Goal: Information Seeking & Learning: Find contact information

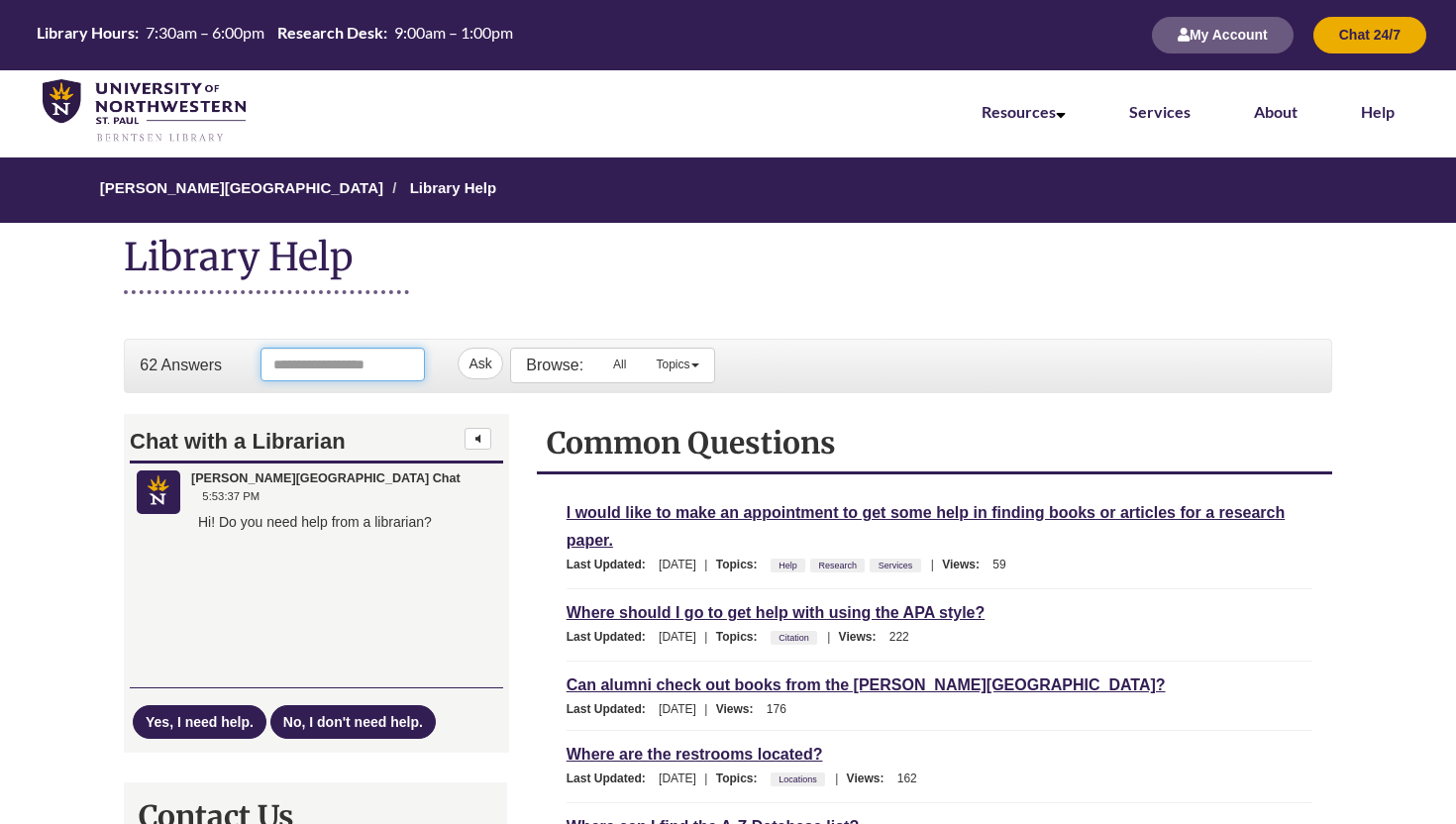
click at [305, 372] on input "Ask Another Question" at bounding box center [343, 365] width 165 height 34
type input "**********"
click at [462, 348] on button "Ask" at bounding box center [484, 364] width 45 height 32
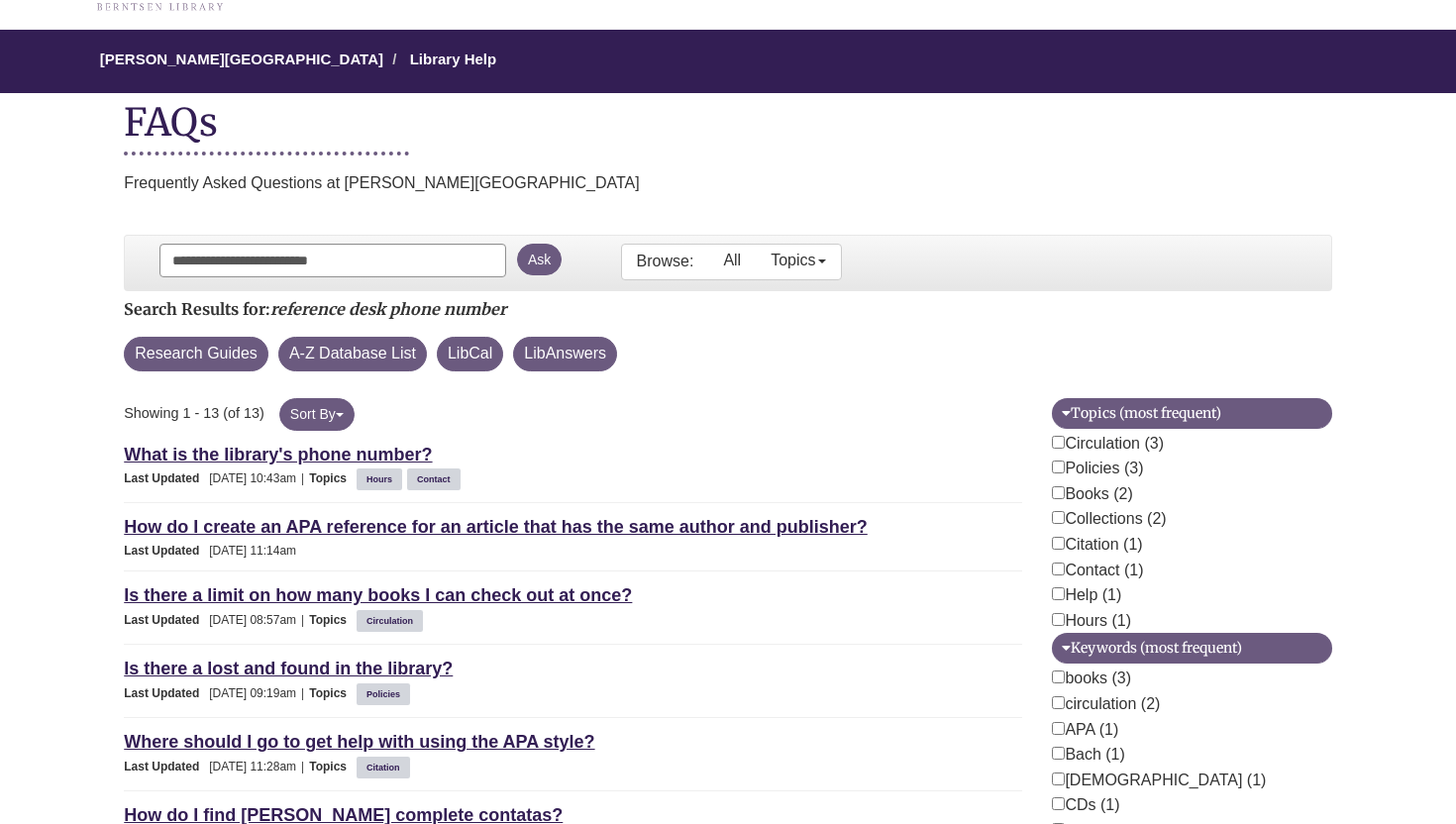
scroll to position [134, 0]
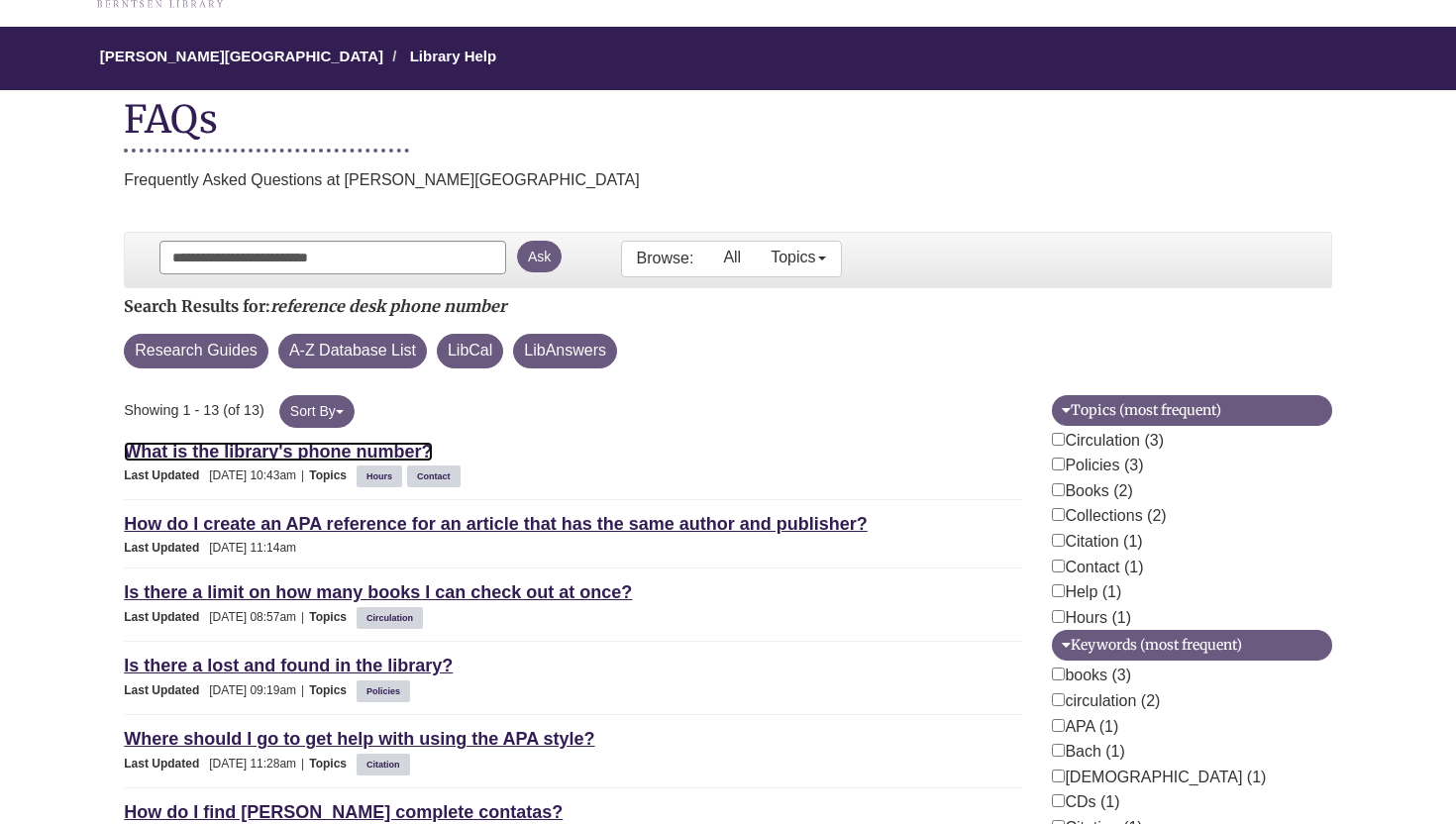
click at [293, 454] on link "What is the library's phone number?" at bounding box center [278, 451] width 308 height 20
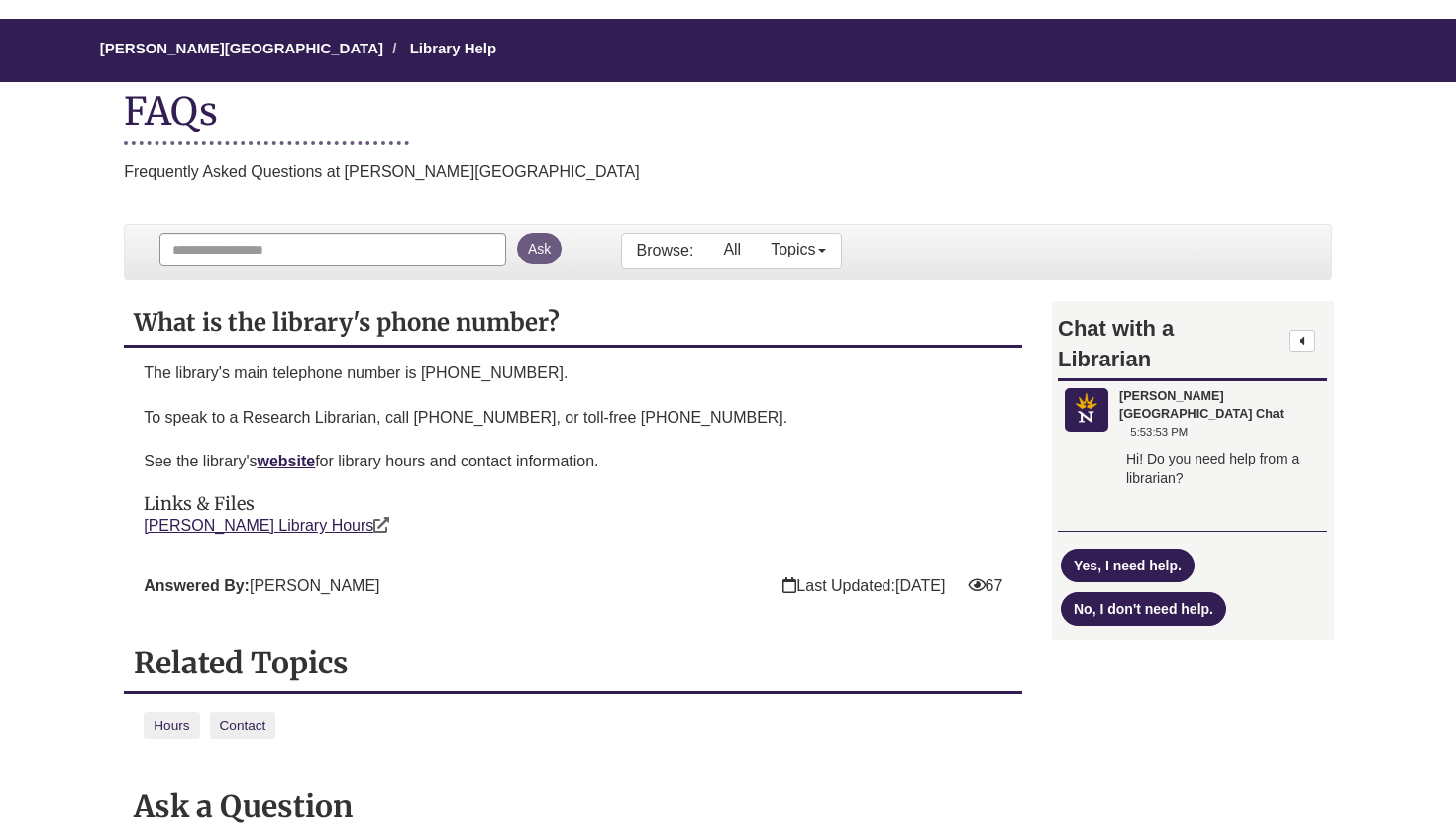
scroll to position [147, 0]
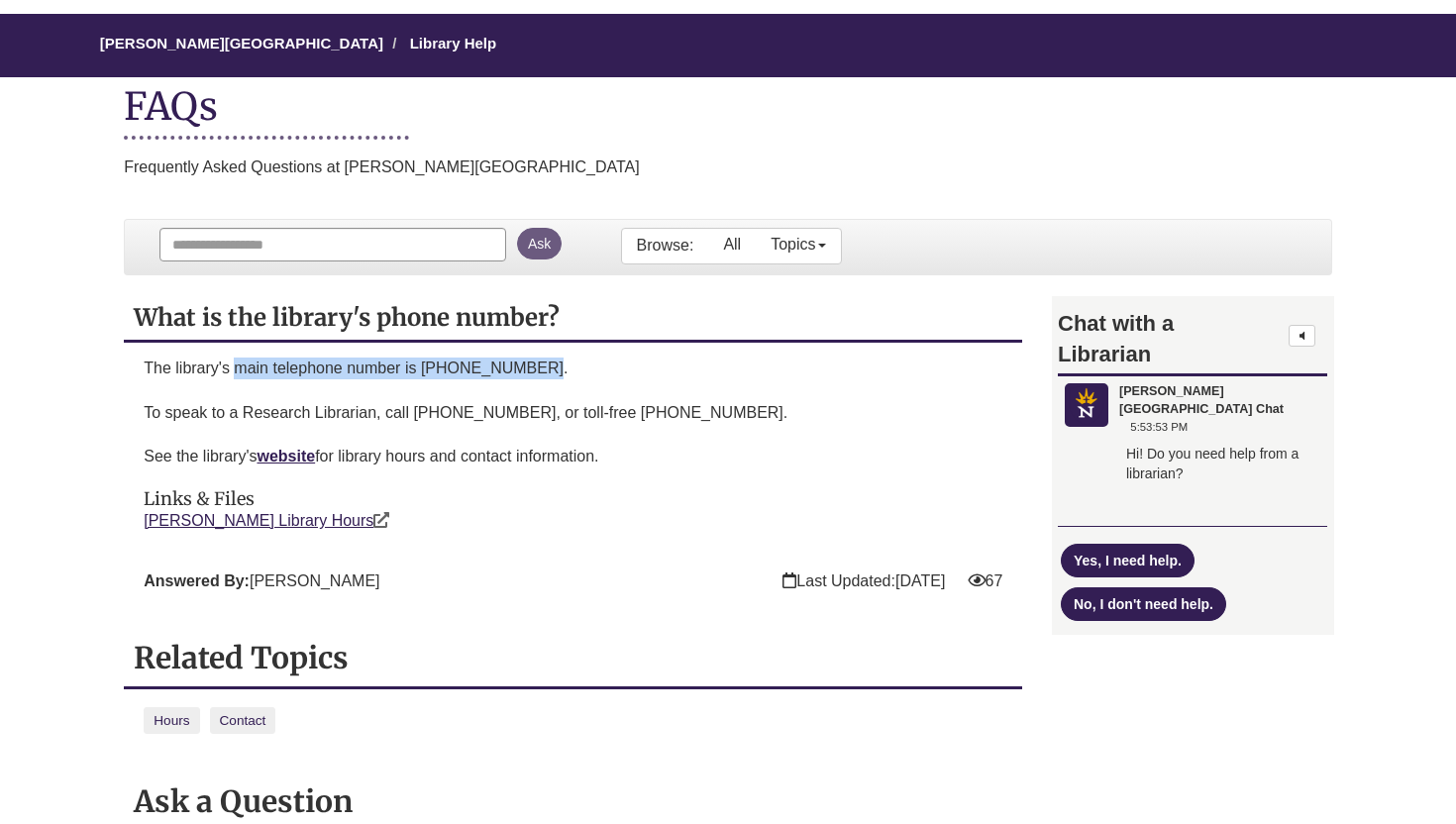
drag, startPoint x: 237, startPoint y: 368, endPoint x: 528, endPoint y: 366, distance: 291.0
click at [528, 366] on span "The library's main telephone number is (651) 631-5241." at bounding box center [356, 368] width 423 height 17
copy span "main telephone number is (651) 631-5241"
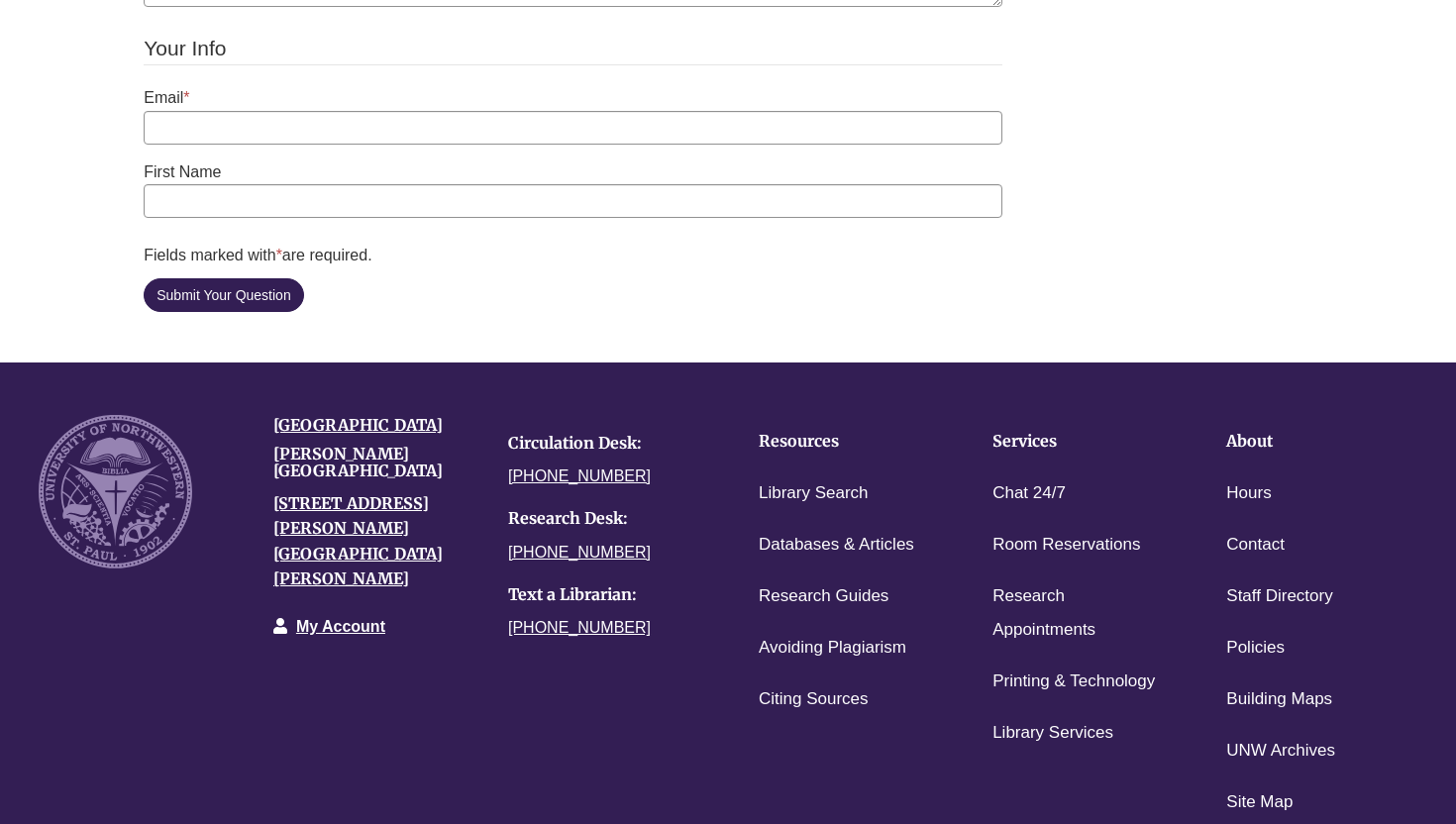
scroll to position [1395, 0]
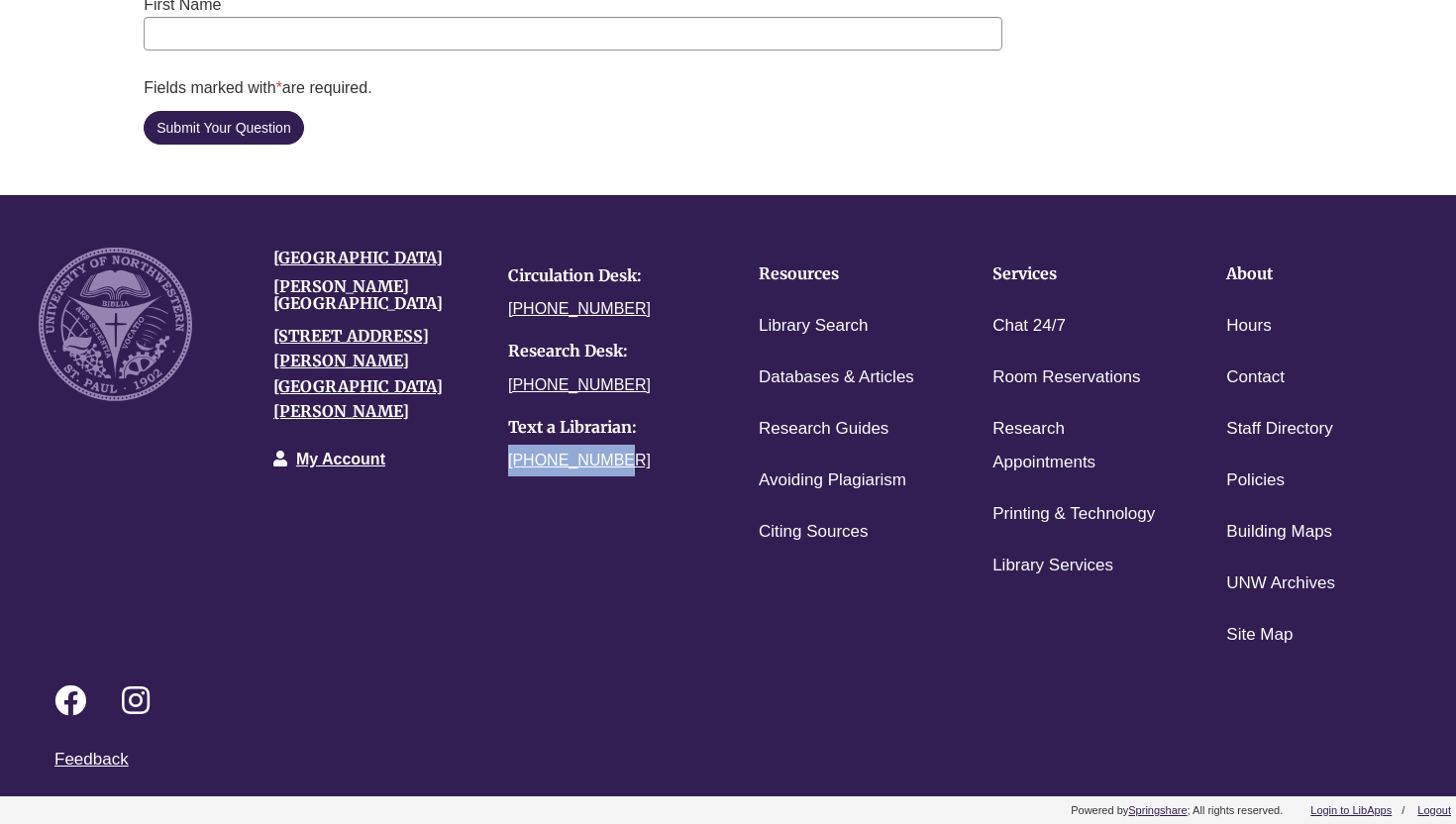
drag, startPoint x: 614, startPoint y: 476, endPoint x: 498, endPoint y: 475, distance: 116.0
click at [498, 475] on div "Circulation Desk: 651-631-5241 Research Desk: 651-286-7708 Text a Librarian: 65…" at bounding box center [610, 367] width 235 height 238
copy link "[PHONE_NUMBER]"
click at [545, 518] on div "University of Northwestern Berntsen Library 3003 Snelling Ave N St Paul, MN 551…" at bounding box center [728, 439] width 1408 height 442
drag, startPoint x: 560, startPoint y: 429, endPoint x: 635, endPoint y: 428, distance: 75.0
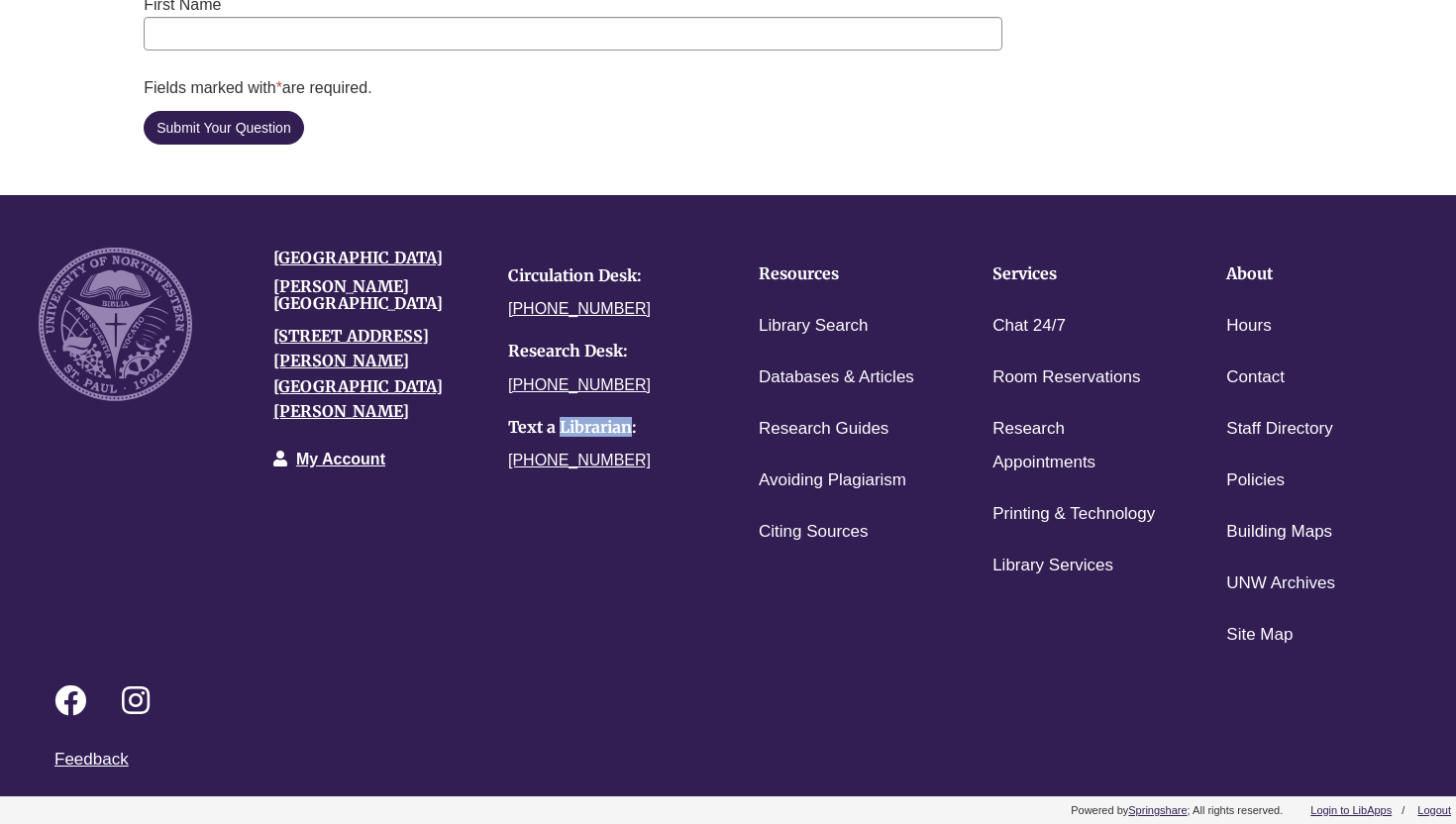
click at [635, 428] on h4 "Text a Librarian:" at bounding box center [610, 427] width 205 height 19
copy h4 "Librarian"
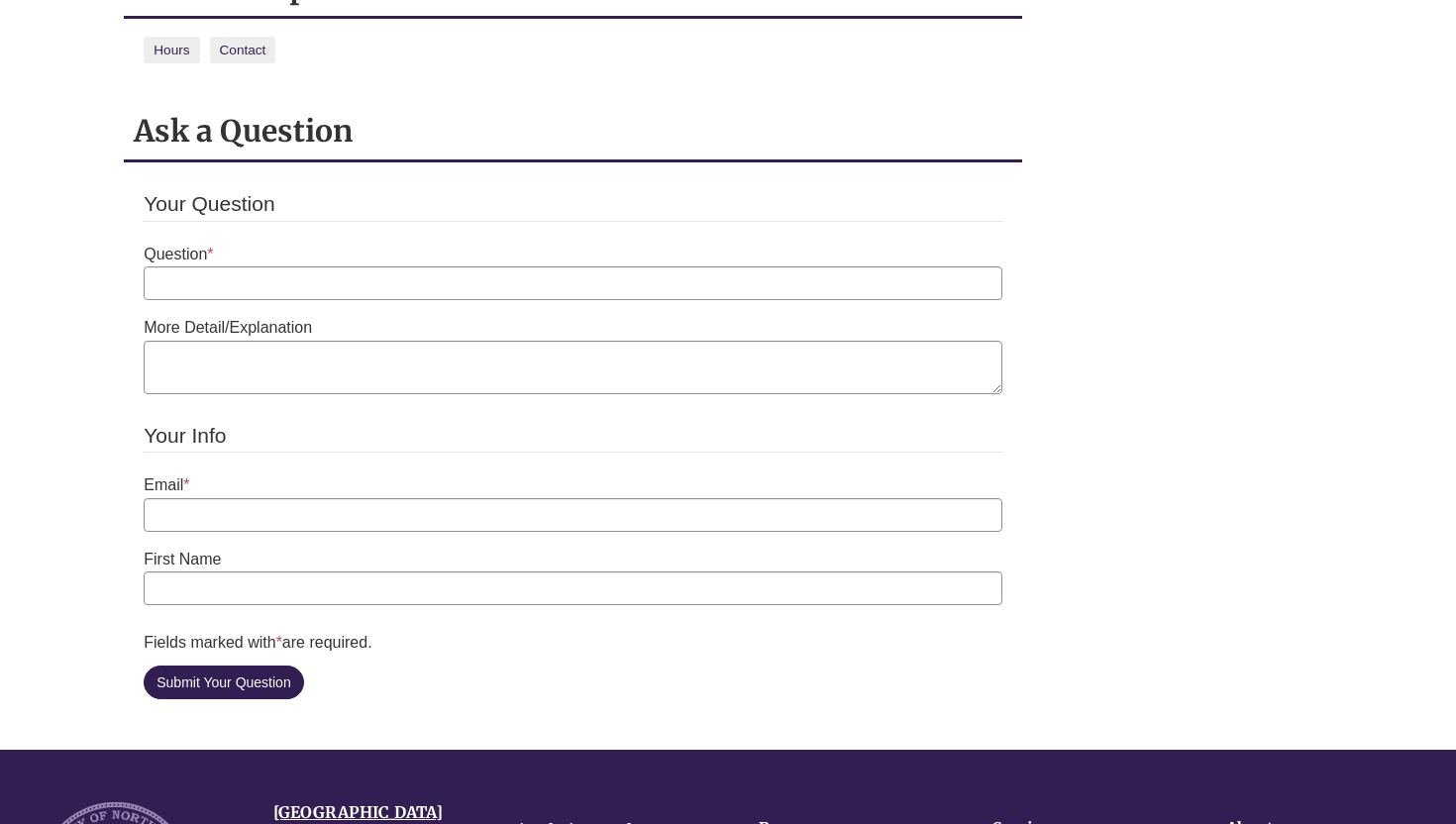
scroll to position [0, 0]
